Goal: Transaction & Acquisition: Subscribe to service/newsletter

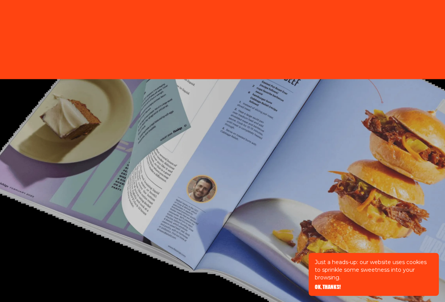
type input "[PERSON_NAME][EMAIL_ADDRESS][PERSON_NAME][DOMAIN_NAME]"
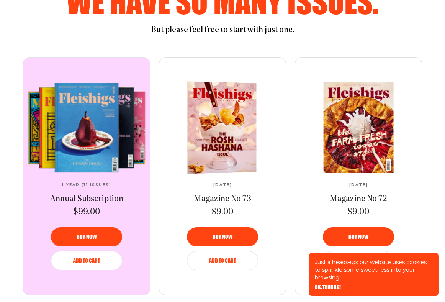
scroll to position [387, 0]
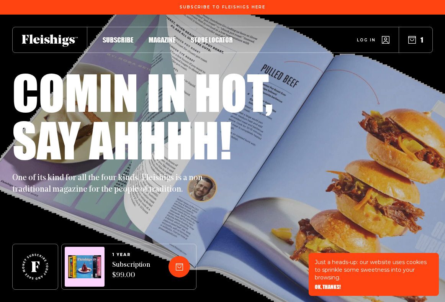
click at [121, 36] on span "Subscribe" at bounding box center [118, 32] width 31 height 8
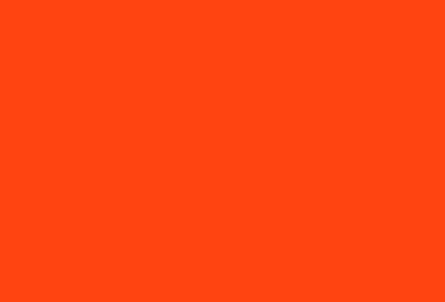
type input "[PERSON_NAME][EMAIL_ADDRESS][PERSON_NAME][DOMAIN_NAME]"
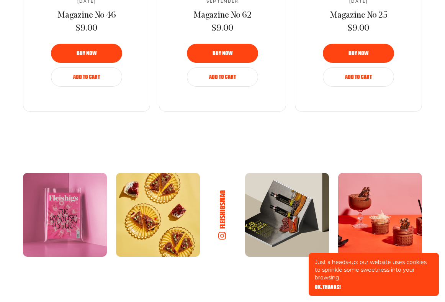
scroll to position [1728, 0]
